Goal: Check status: Check status

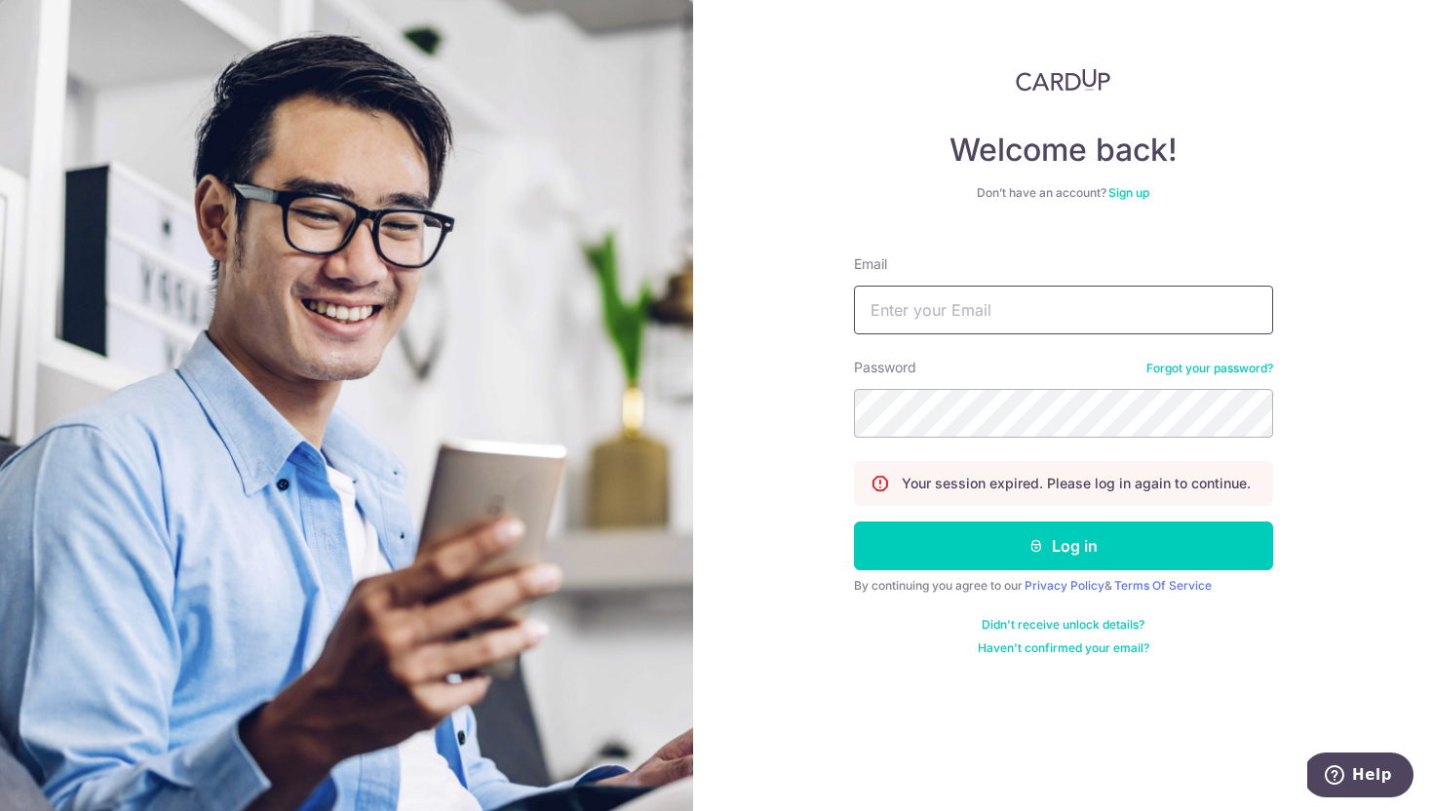
click at [971, 304] on input "Email" at bounding box center [1063, 310] width 419 height 49
type input "[EMAIL_ADDRESS][DOMAIN_NAME]"
click at [854, 522] on button "Log in" at bounding box center [1063, 546] width 419 height 49
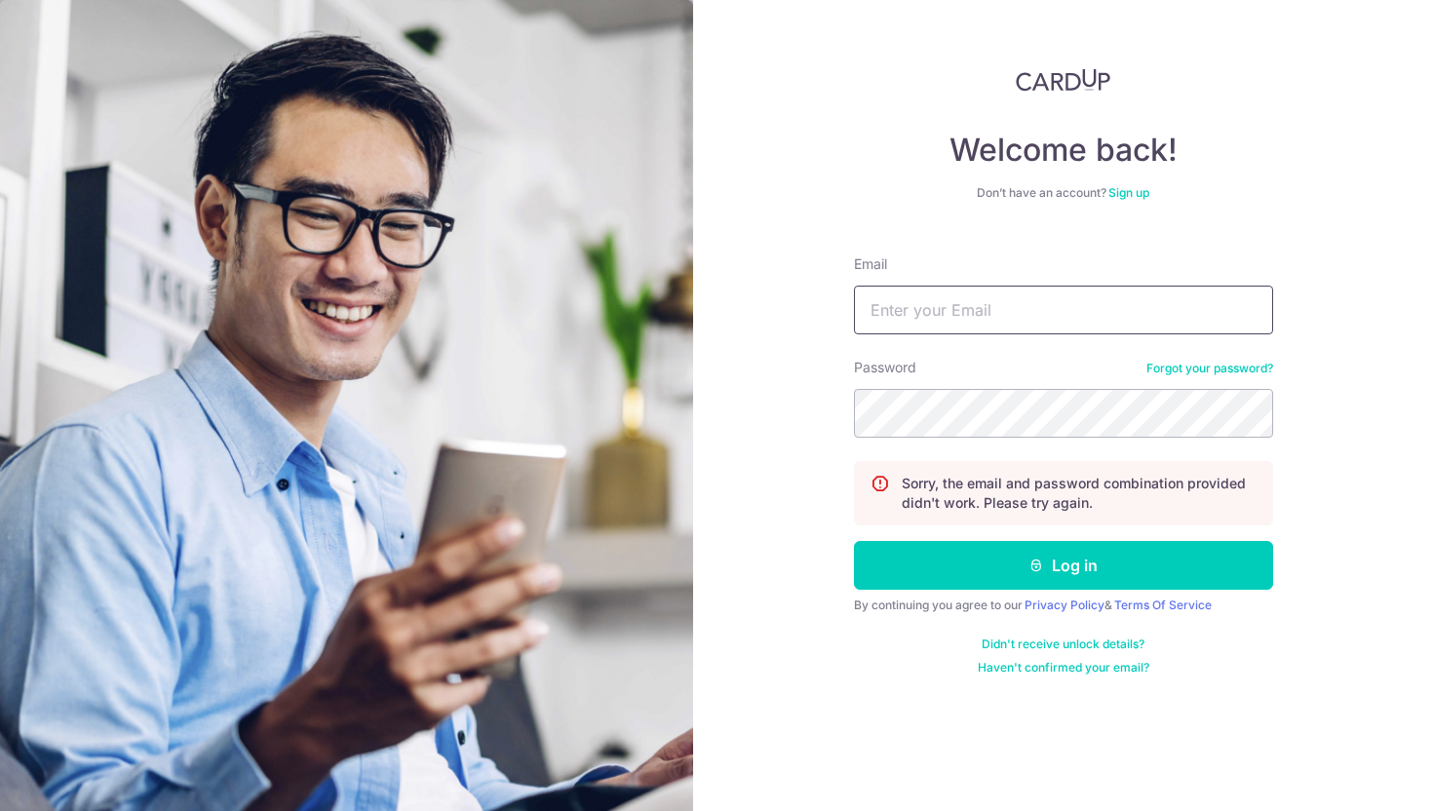
click at [954, 307] on input "Email" at bounding box center [1063, 310] width 419 height 49
type input "[EMAIL_ADDRESS][DOMAIN_NAME]"
click at [854, 541] on button "Log in" at bounding box center [1063, 565] width 419 height 49
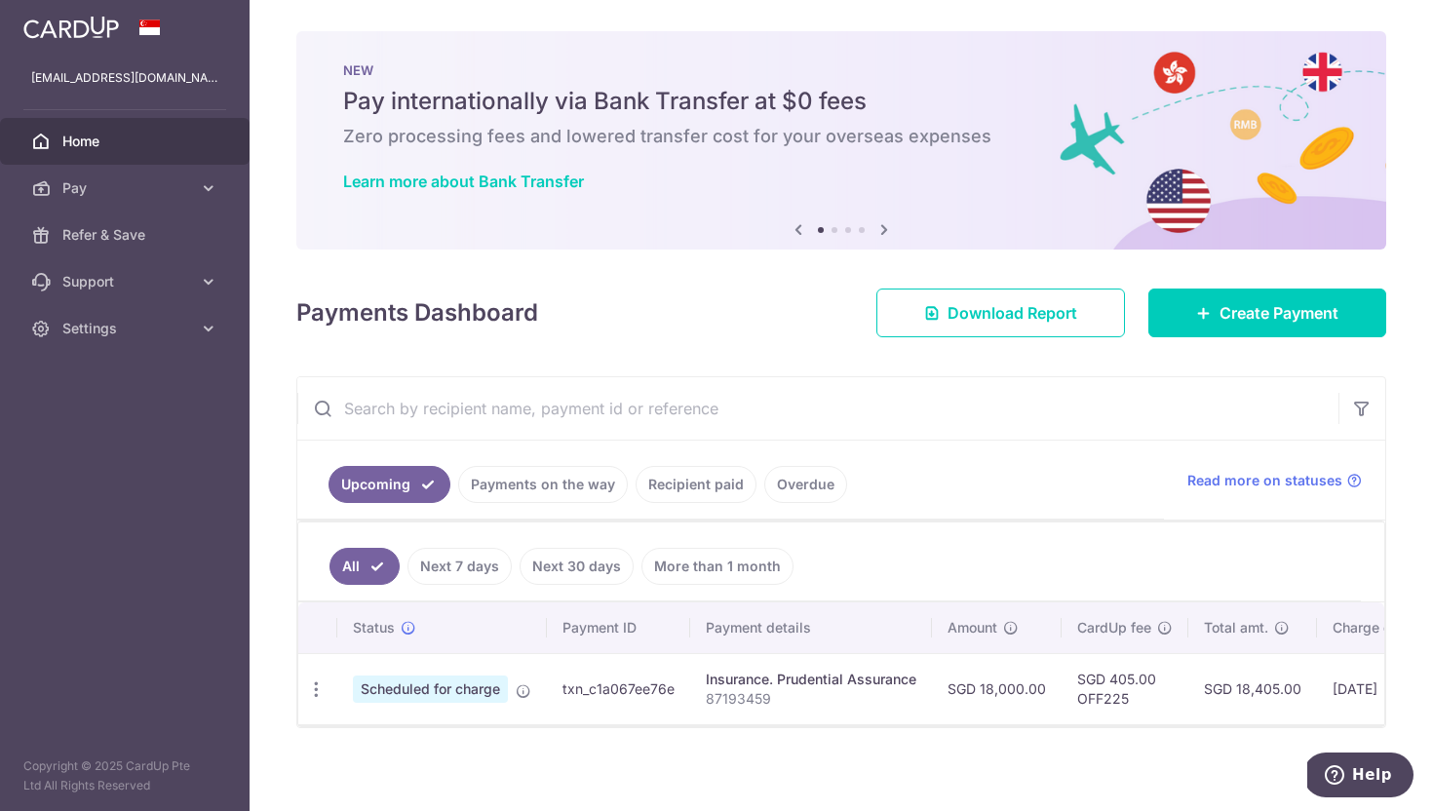
click at [580, 495] on link "Payments on the way" at bounding box center [543, 484] width 170 height 37
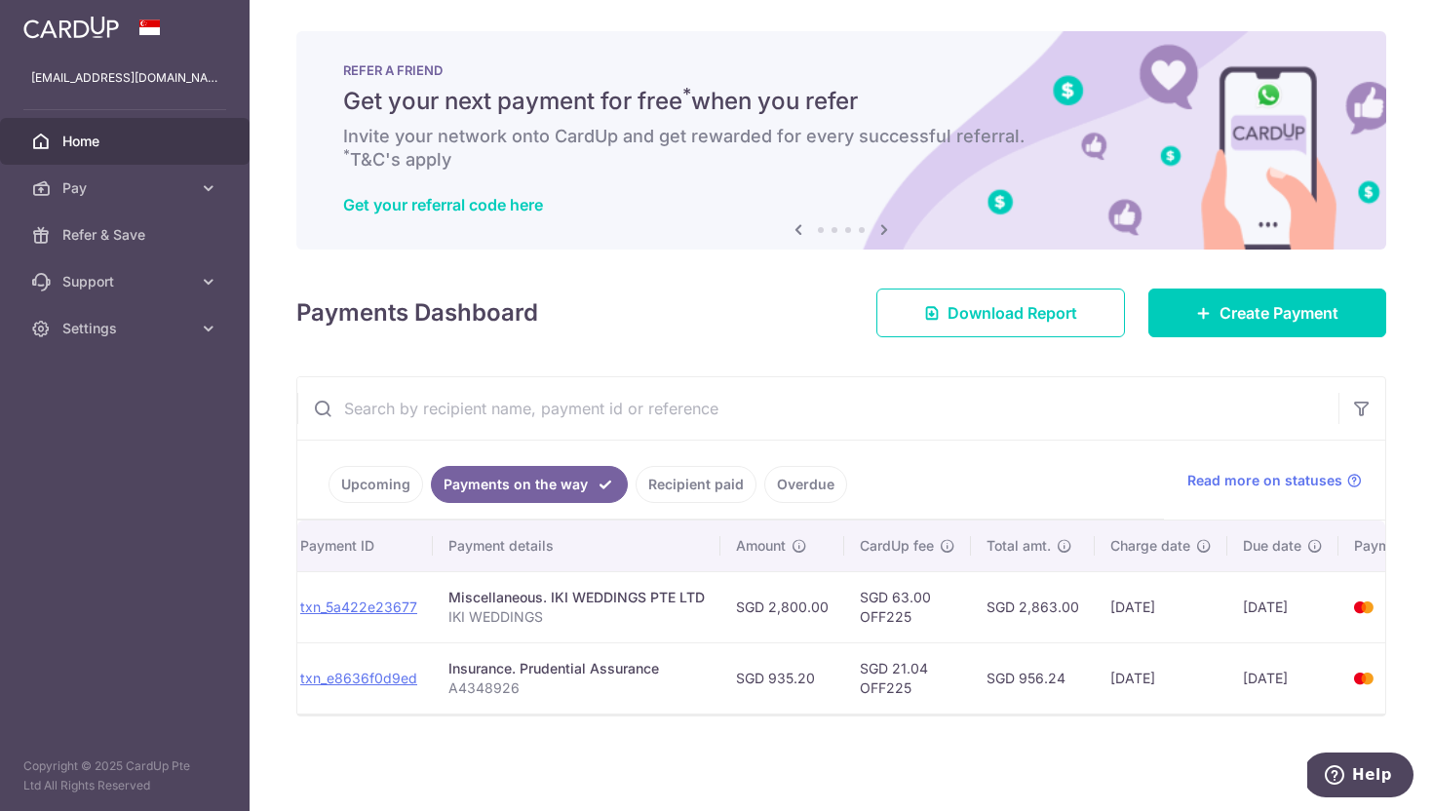
scroll to position [0, 324]
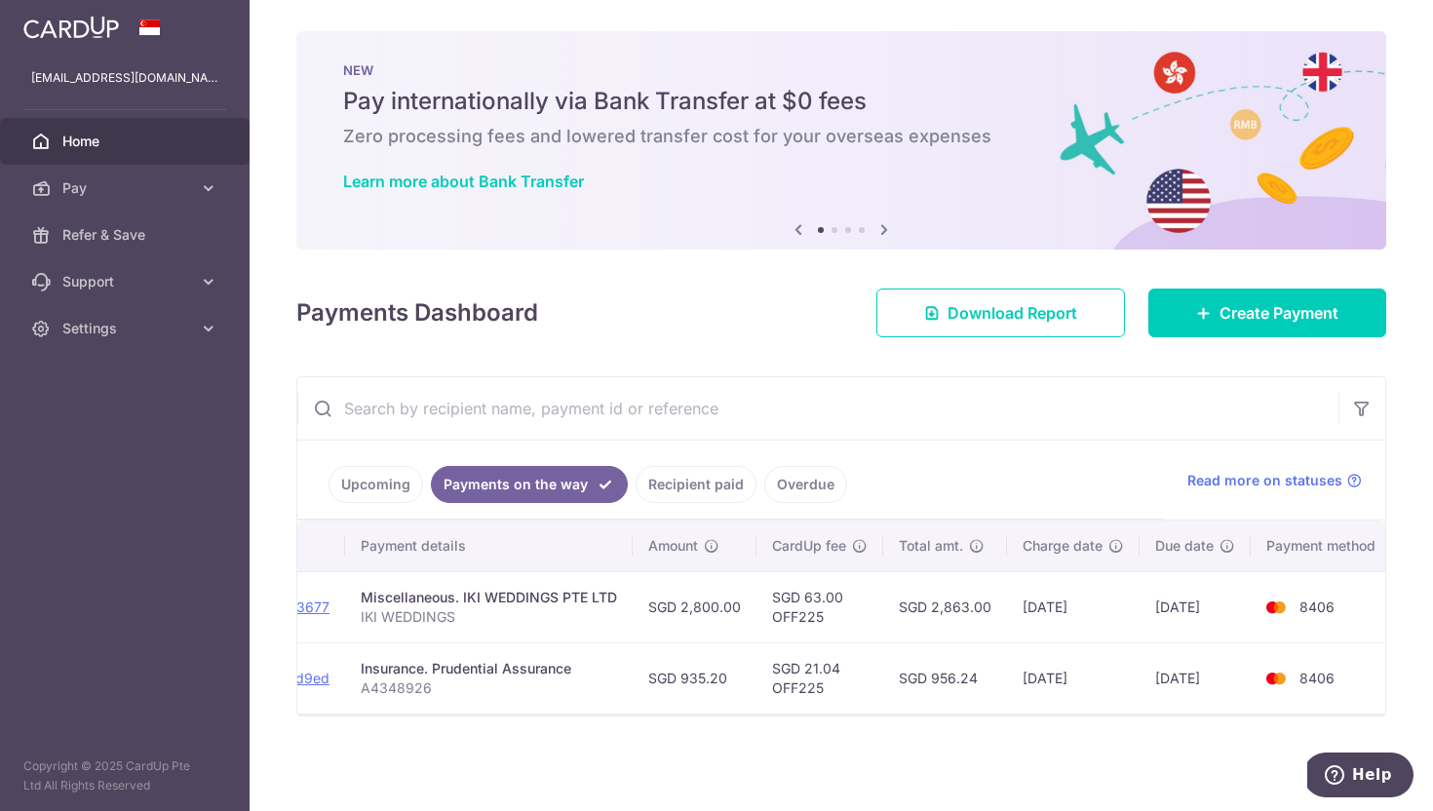
click at [695, 488] on link "Recipient paid" at bounding box center [696, 484] width 121 height 37
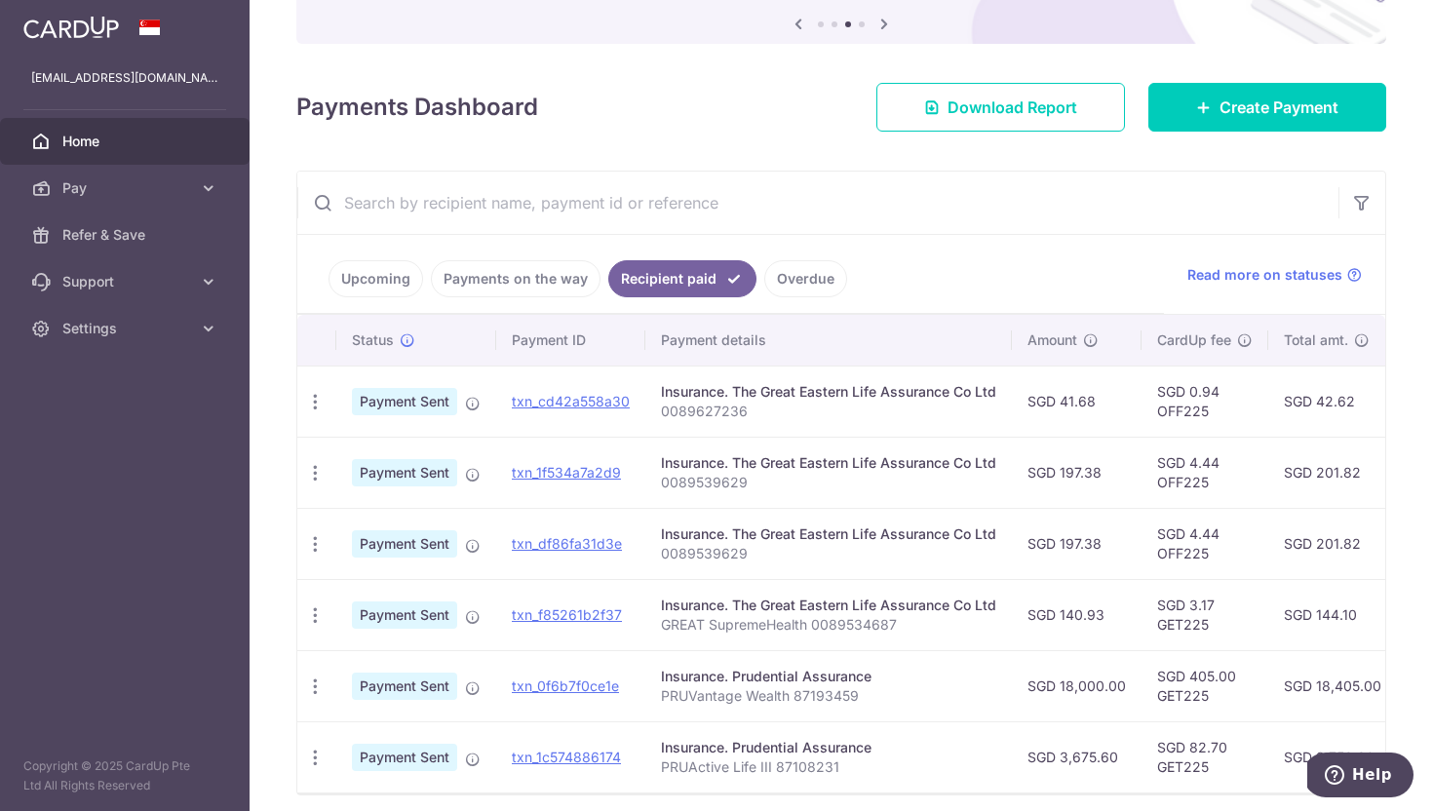
scroll to position [282, 0]
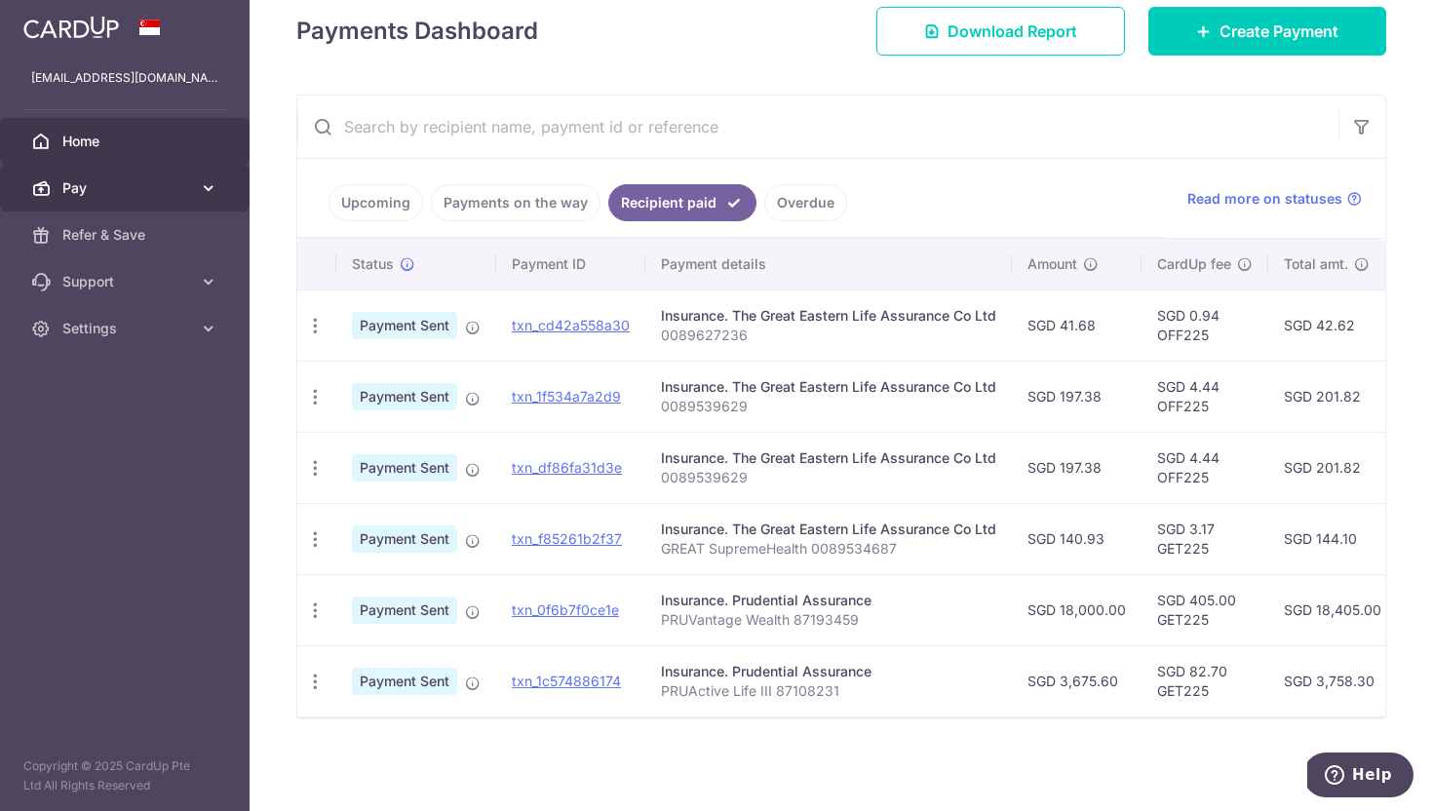
click at [207, 190] on icon at bounding box center [208, 187] width 19 height 19
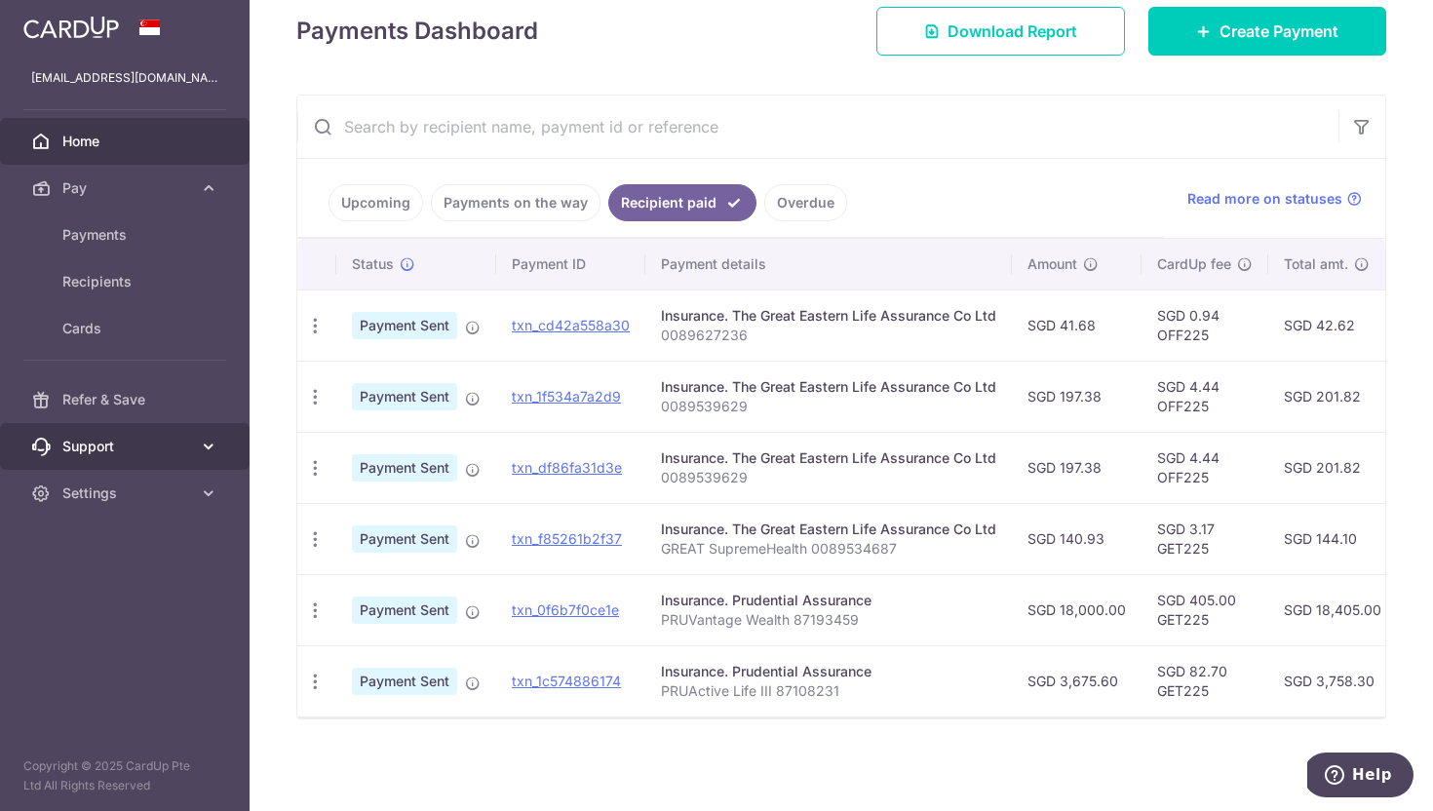
click at [205, 440] on icon at bounding box center [208, 446] width 19 height 19
click at [777, 198] on link "Overdue" at bounding box center [805, 202] width 83 height 37
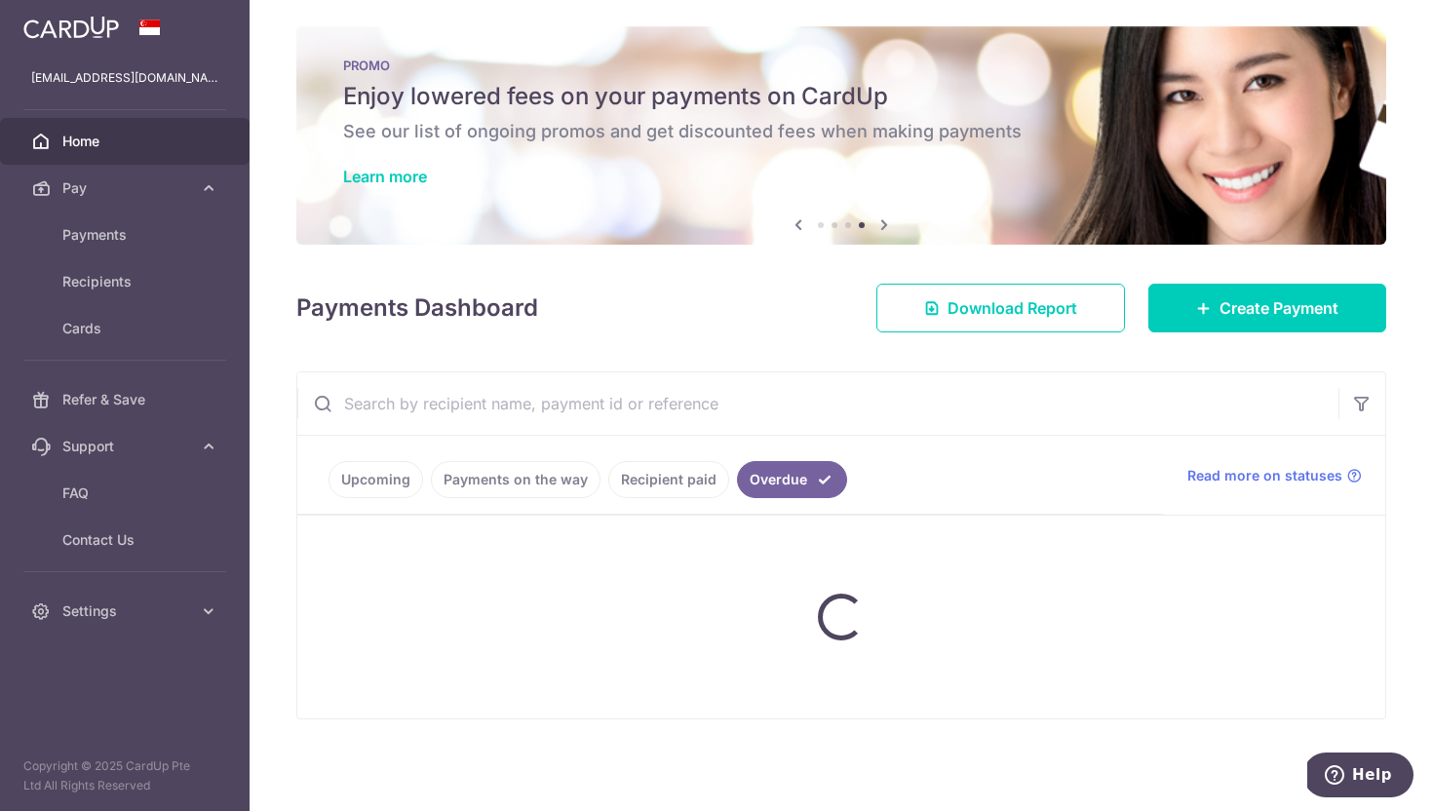
scroll to position [58, 0]
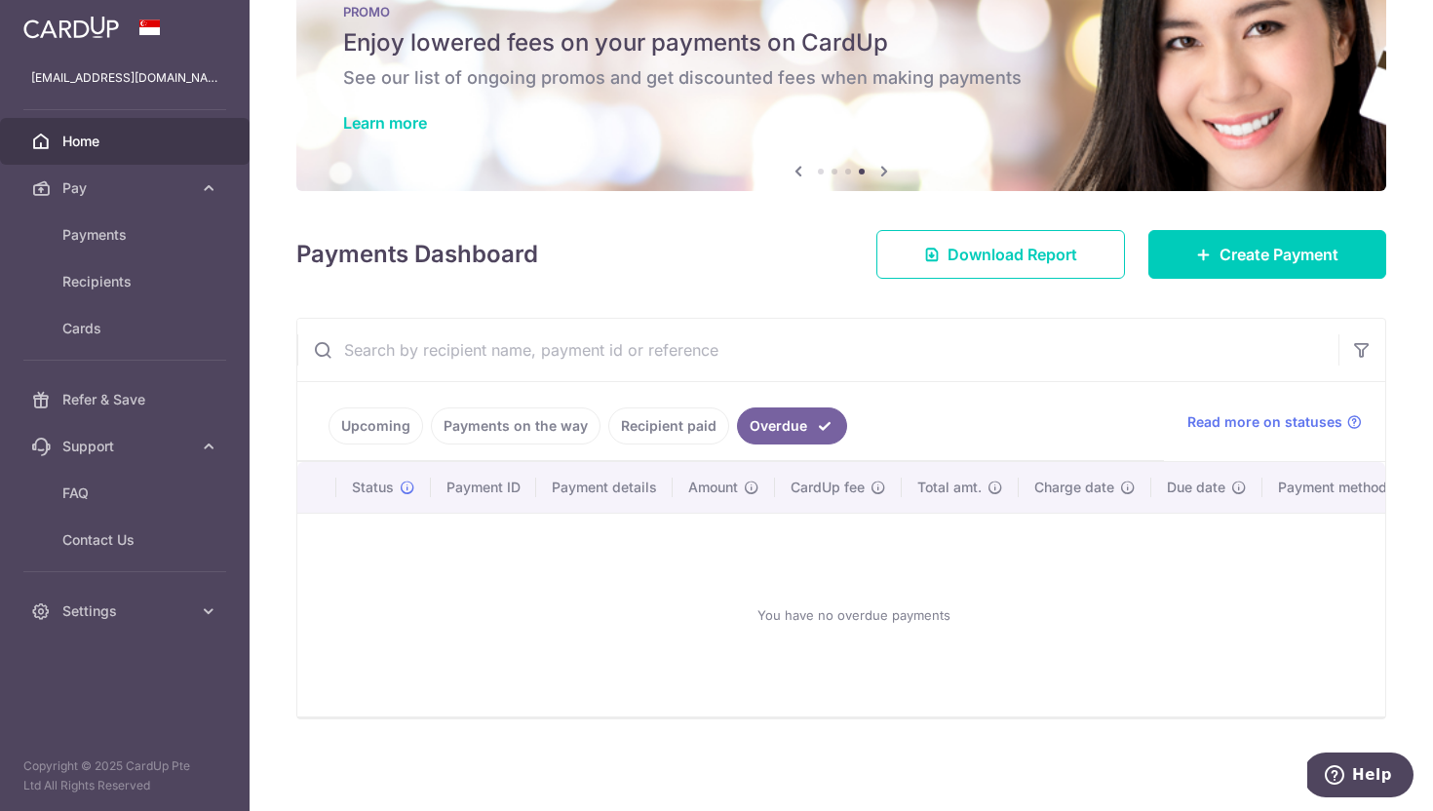
click at [490, 425] on link "Payments on the way" at bounding box center [516, 426] width 170 height 37
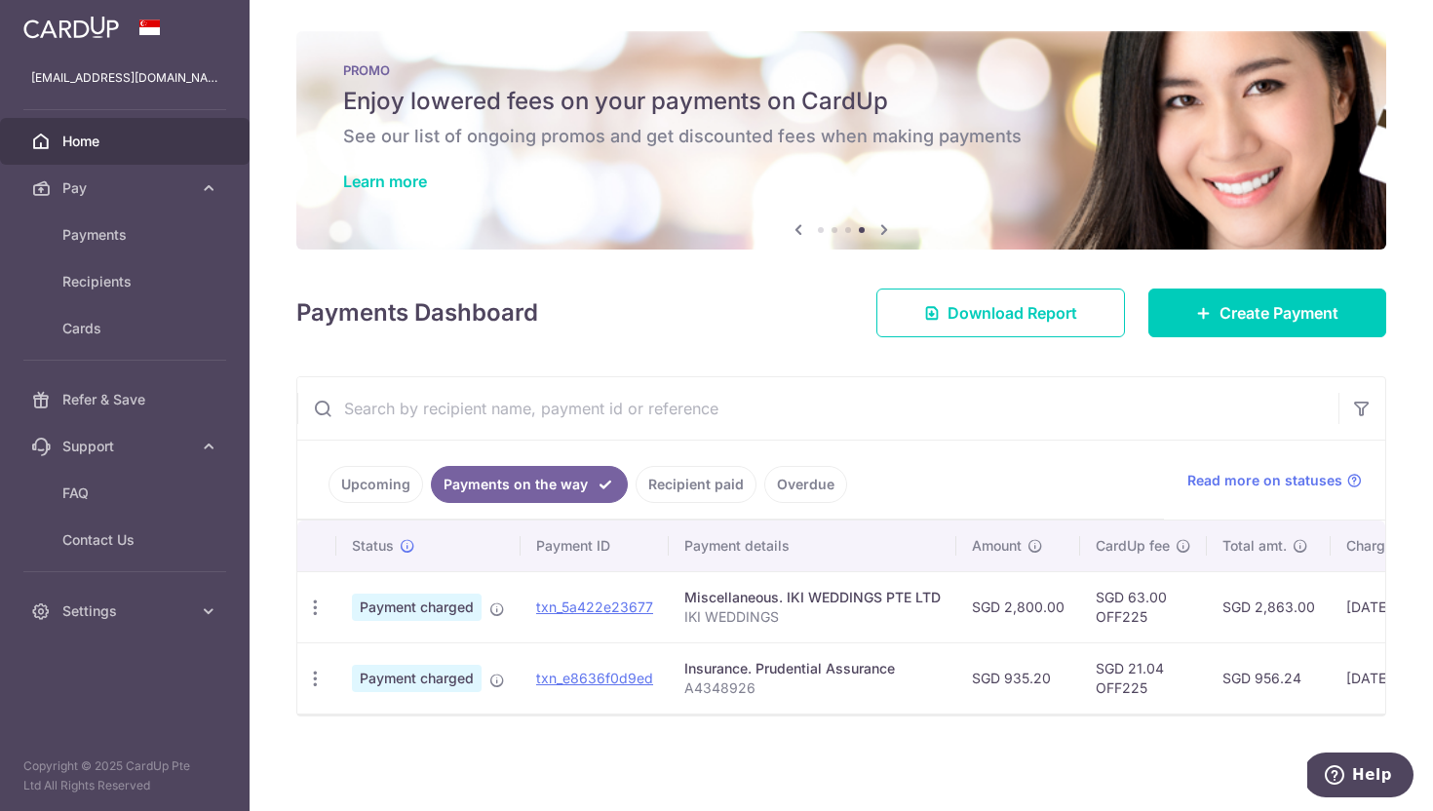
scroll to position [0, 0]
click at [657, 481] on link "Recipient paid" at bounding box center [696, 484] width 121 height 37
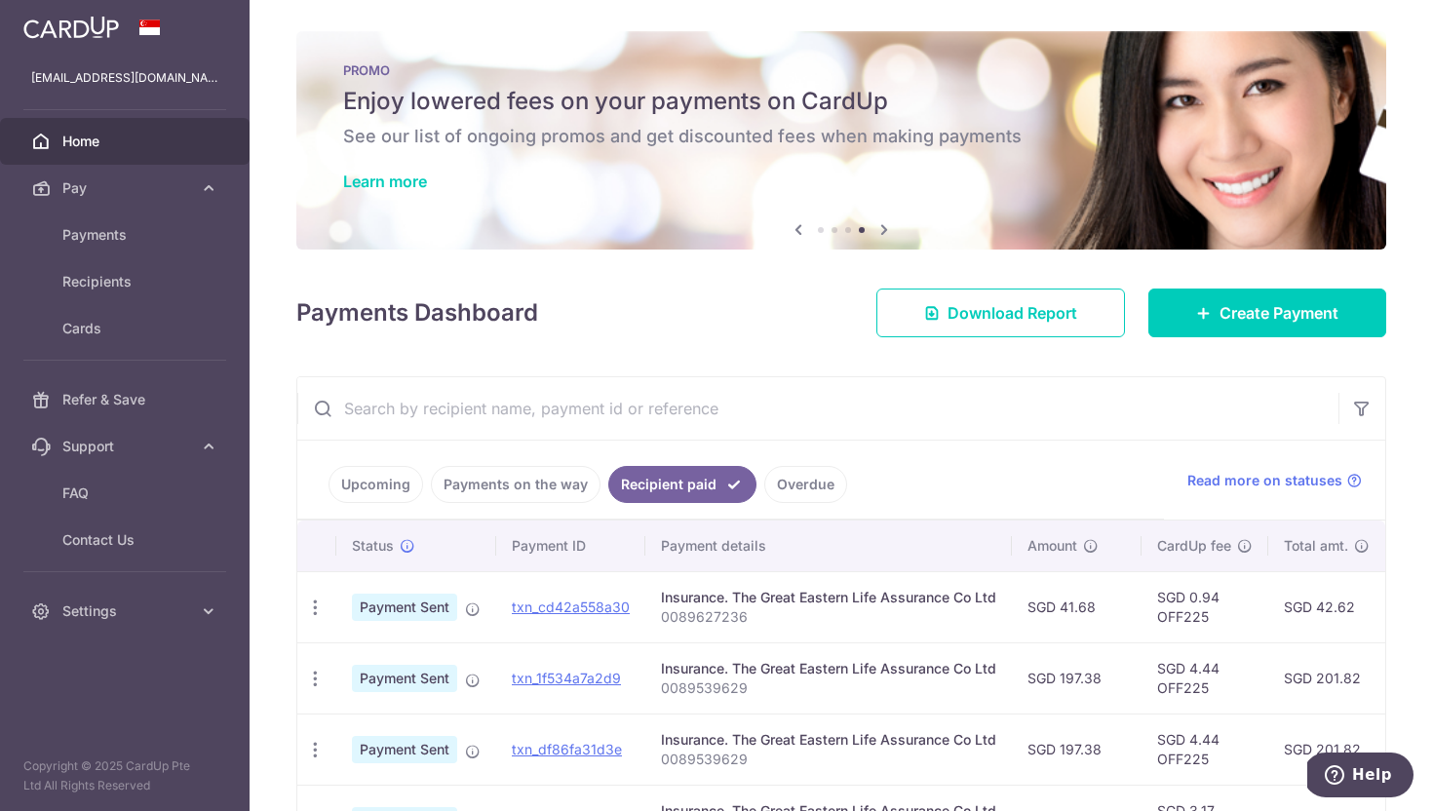
scroll to position [282, 0]
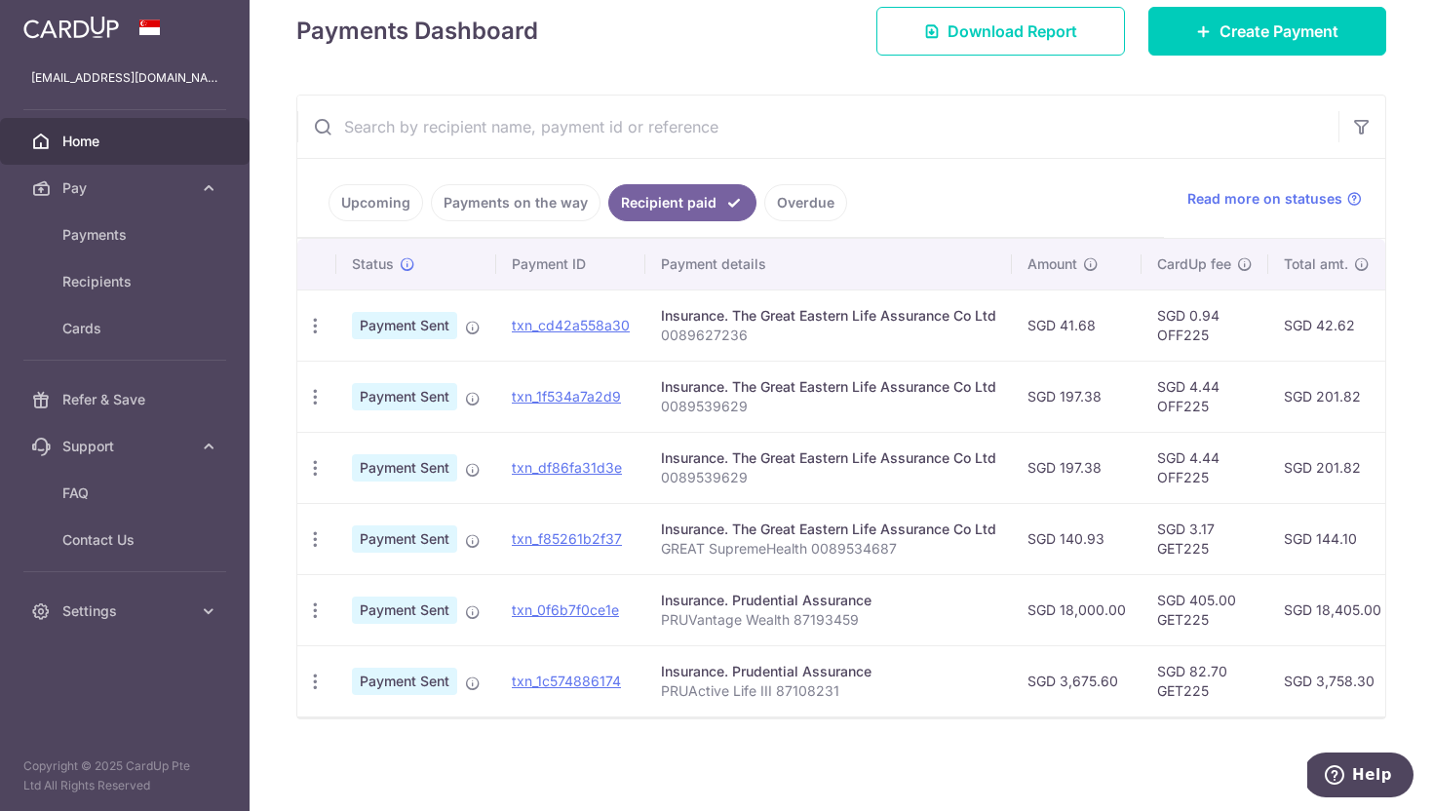
click at [396, 218] on link "Upcoming" at bounding box center [376, 202] width 95 height 37
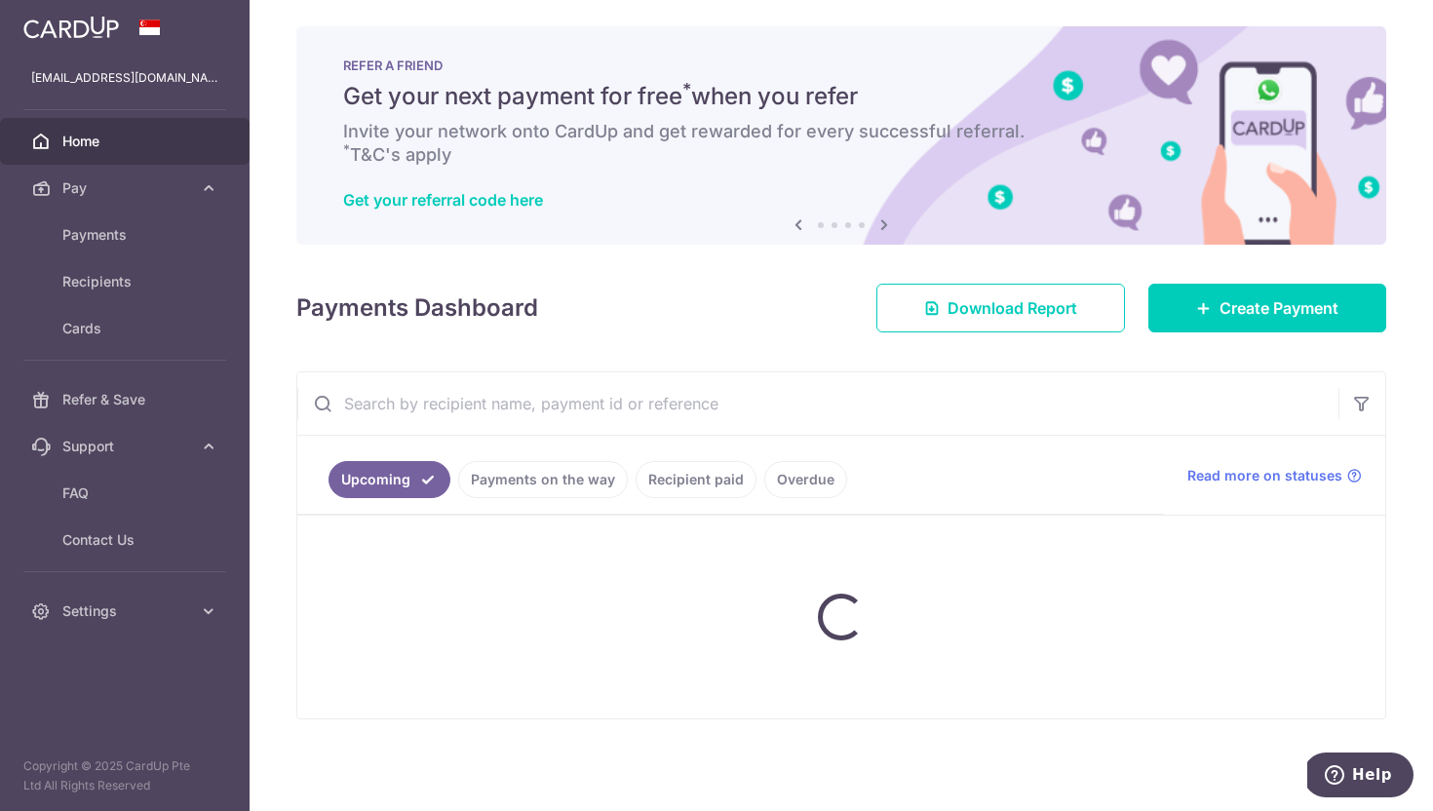
scroll to position [9, 0]
